Goal: Task Accomplishment & Management: Manage account settings

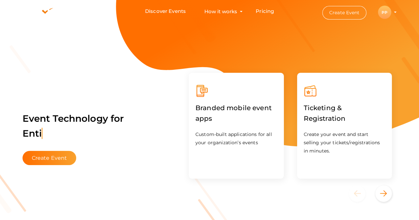
click at [389, 11] on div "PP" at bounding box center [384, 12] width 13 height 13
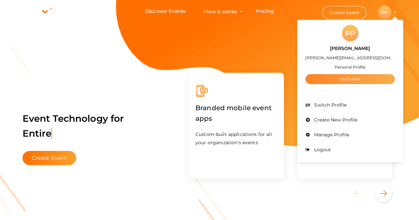
click at [349, 80] on link "My Events" at bounding box center [349, 79] width 89 height 10
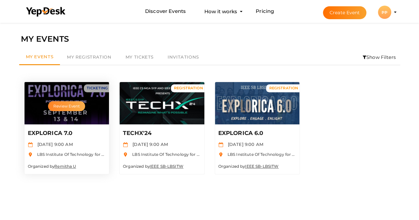
click at [58, 107] on button "Review Event" at bounding box center [66, 106] width 37 height 10
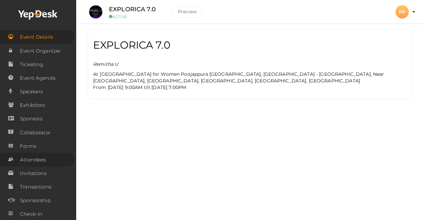
click at [34, 158] on span "Attendees" at bounding box center [33, 159] width 26 height 13
